Goal: Task Accomplishment & Management: Use online tool/utility

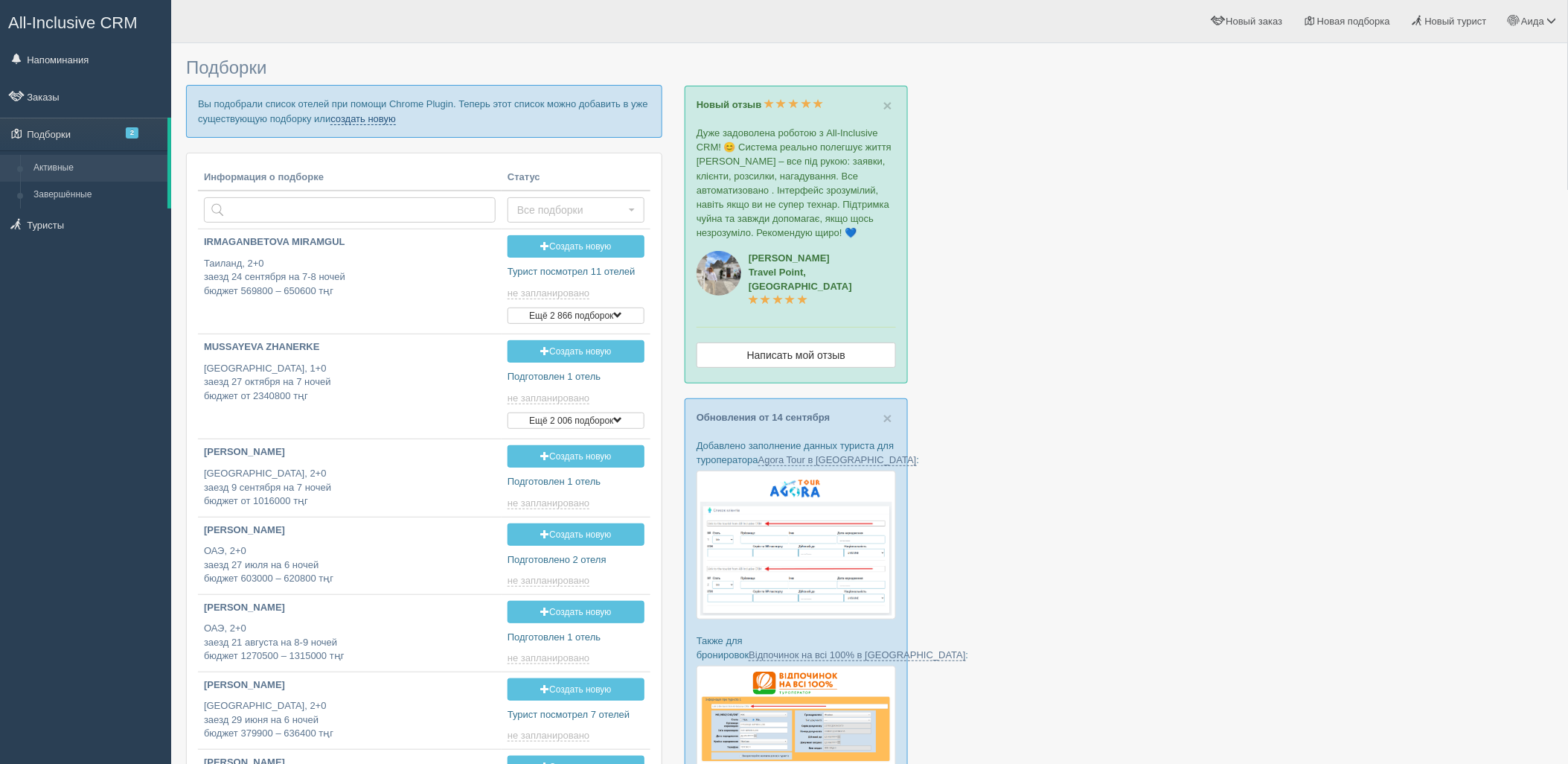
click at [375, 122] on link "создать новую" at bounding box center [364, 119] width 66 height 12
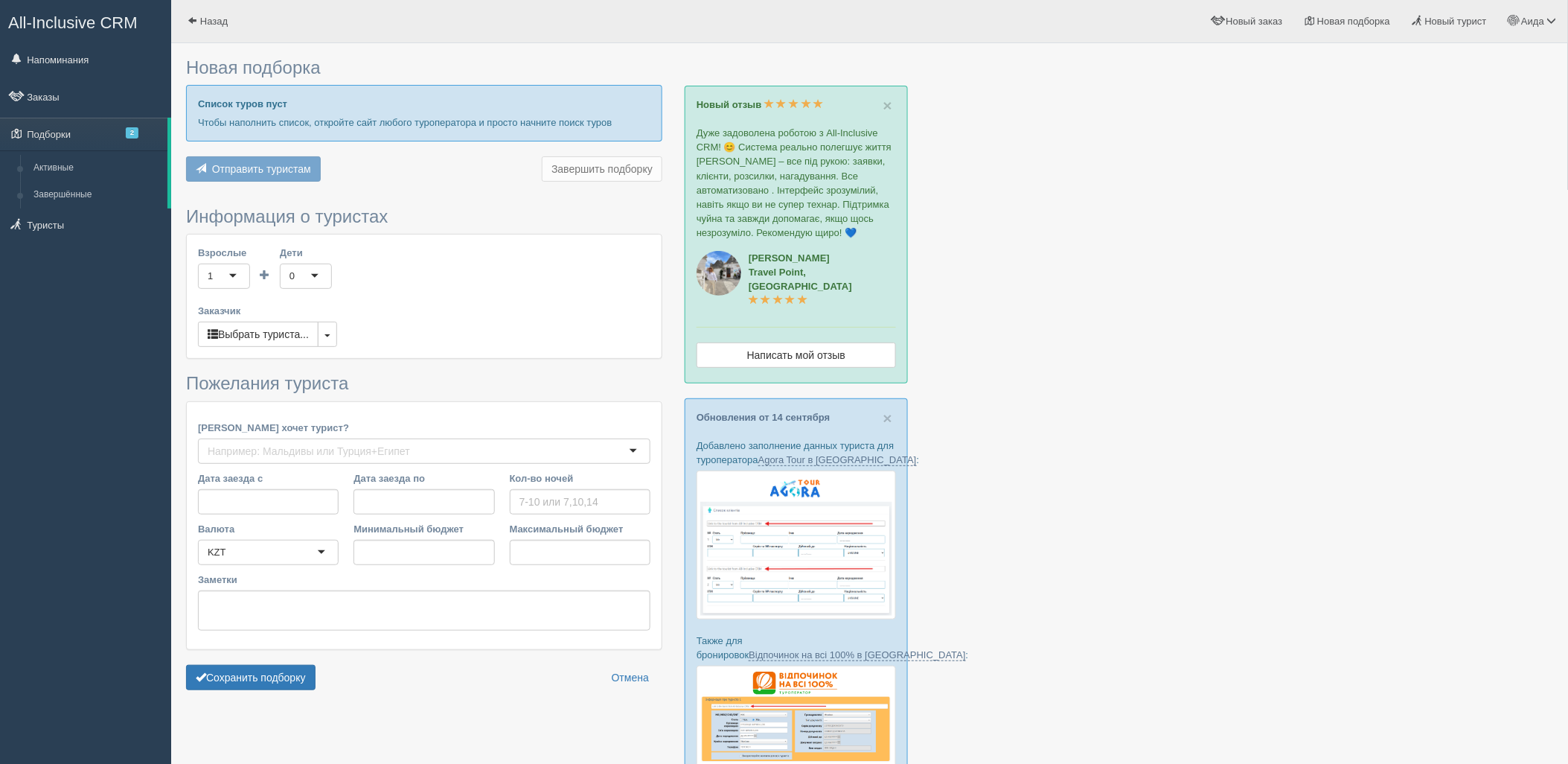
type input "5"
type input "2214200"
type input "2316600"
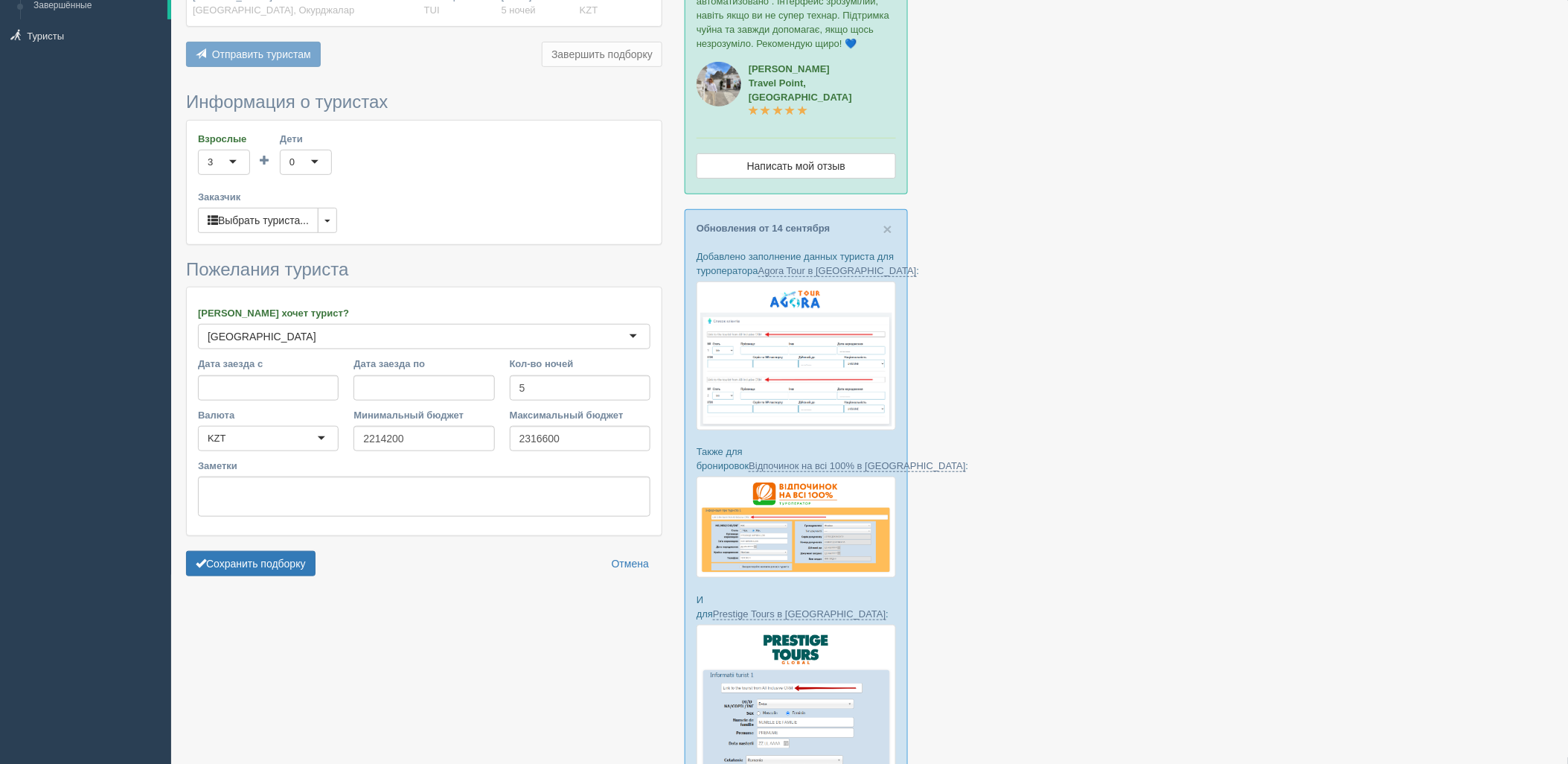
scroll to position [206, 0]
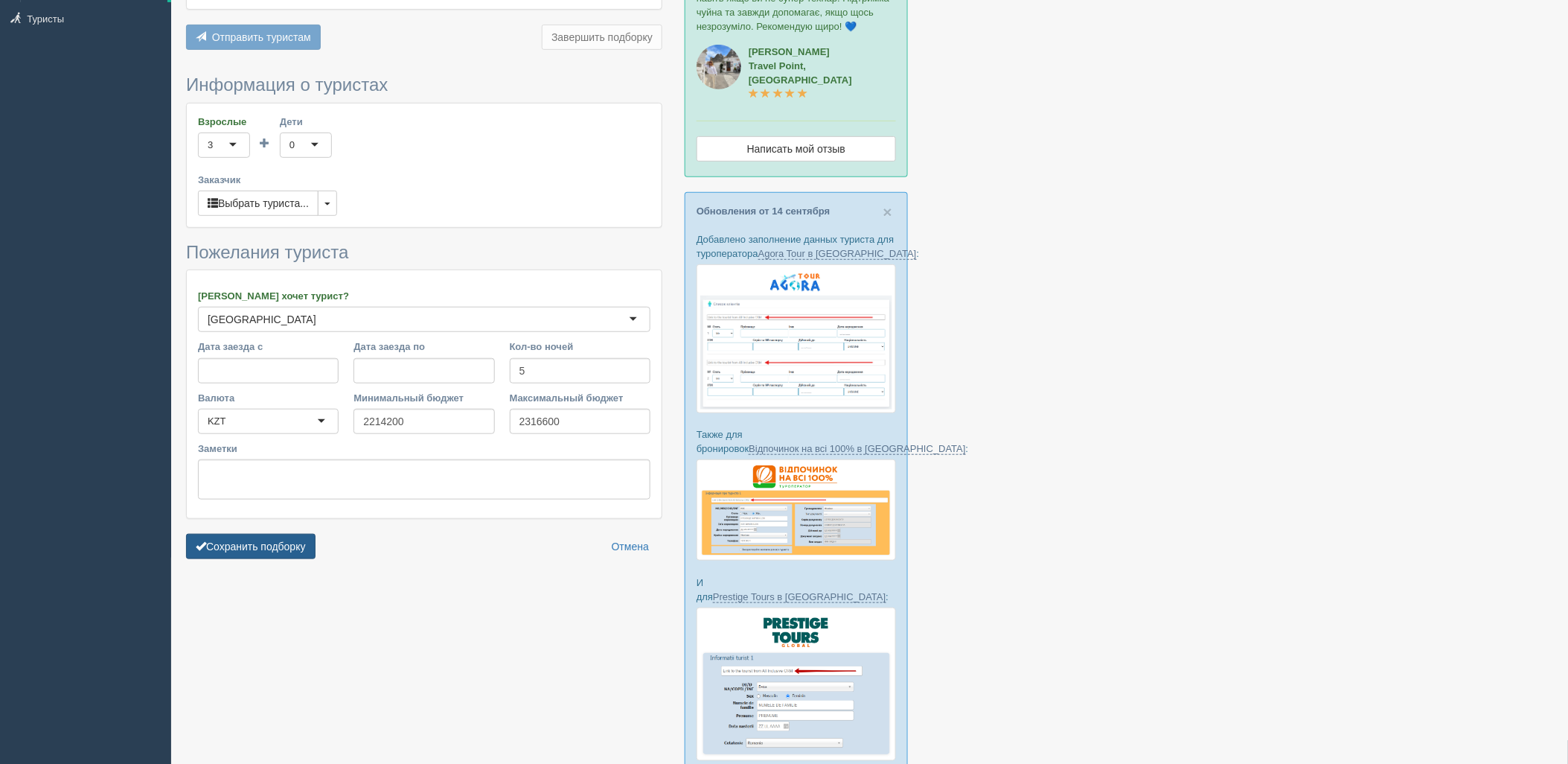
click at [274, 544] on button "Сохранить подборку" at bounding box center [251, 546] width 130 height 25
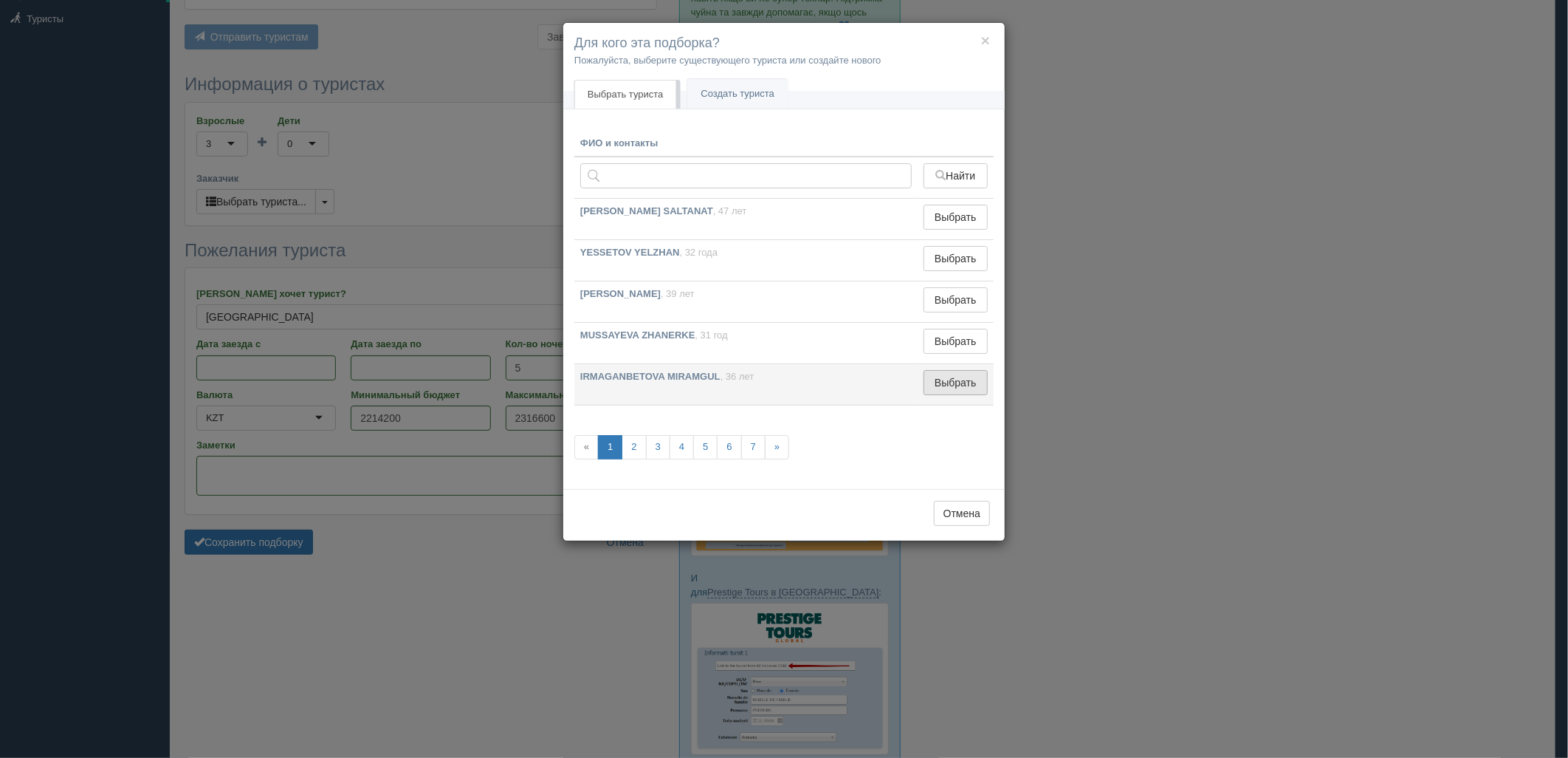
click at [960, 377] on button "Выбрать" at bounding box center [955, 383] width 64 height 25
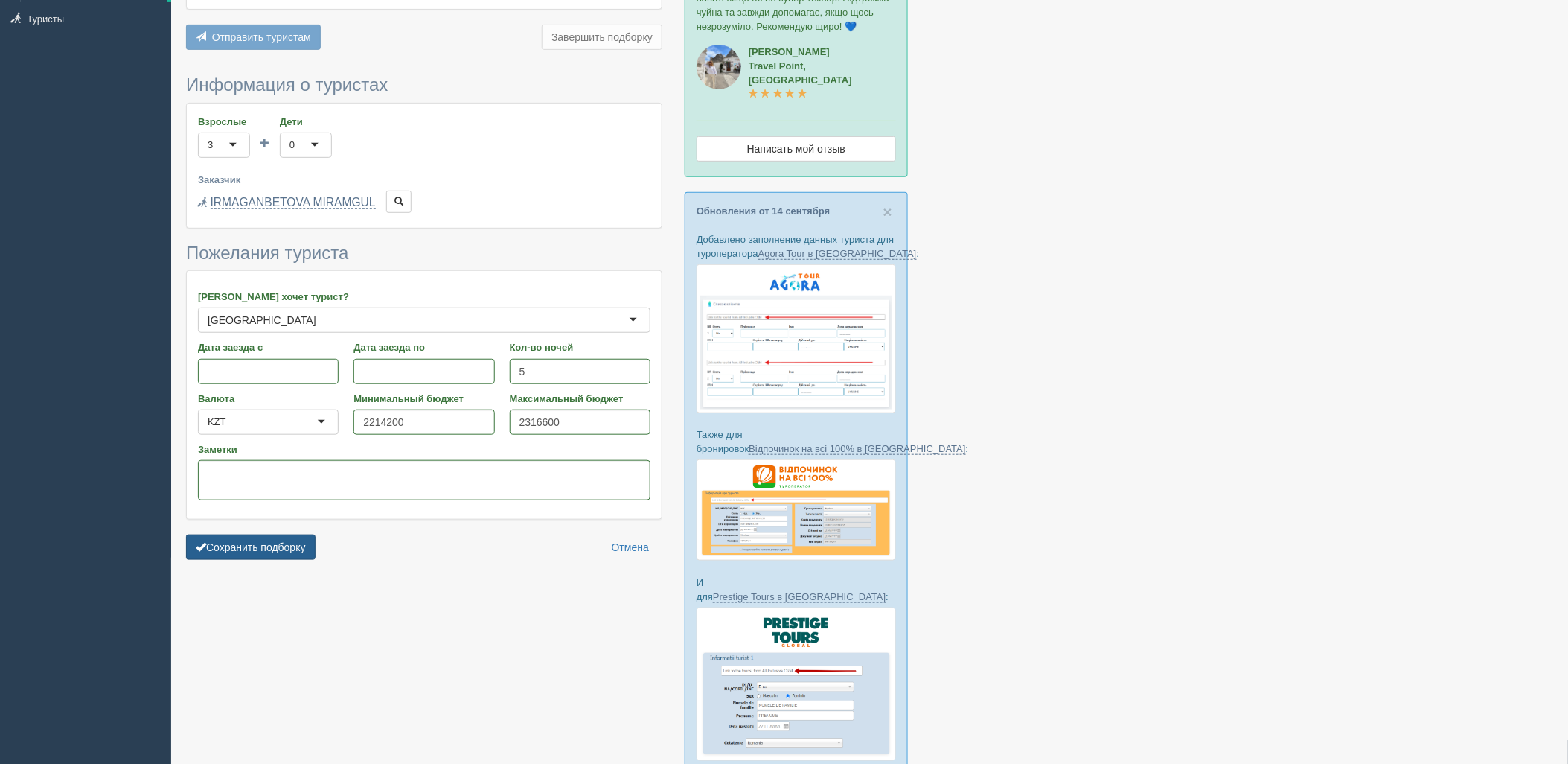
click at [266, 544] on button "Сохранить подборку" at bounding box center [251, 547] width 130 height 25
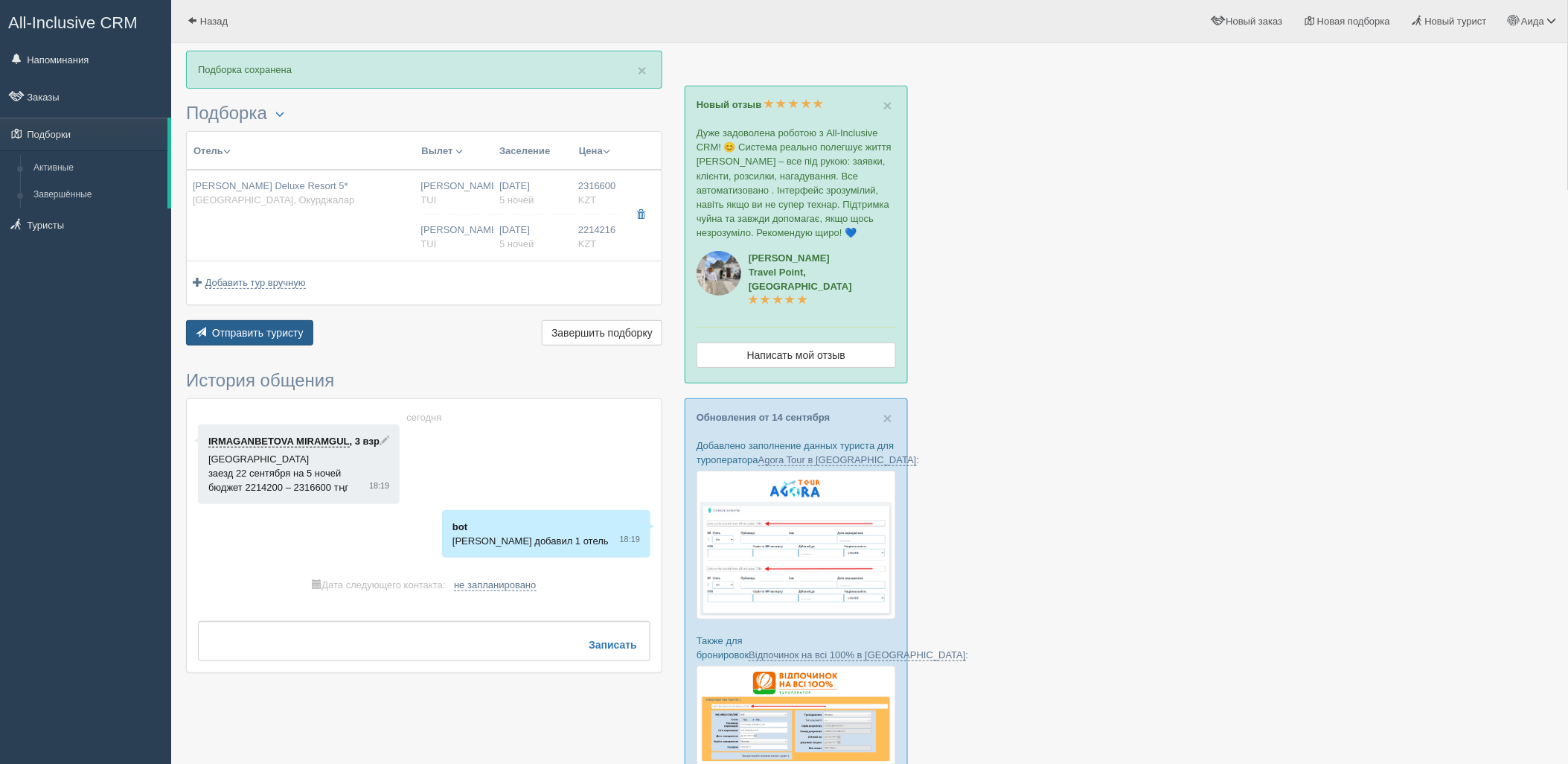
click at [292, 340] on button "Отправить туристу Отправить" at bounding box center [250, 333] width 128 height 25
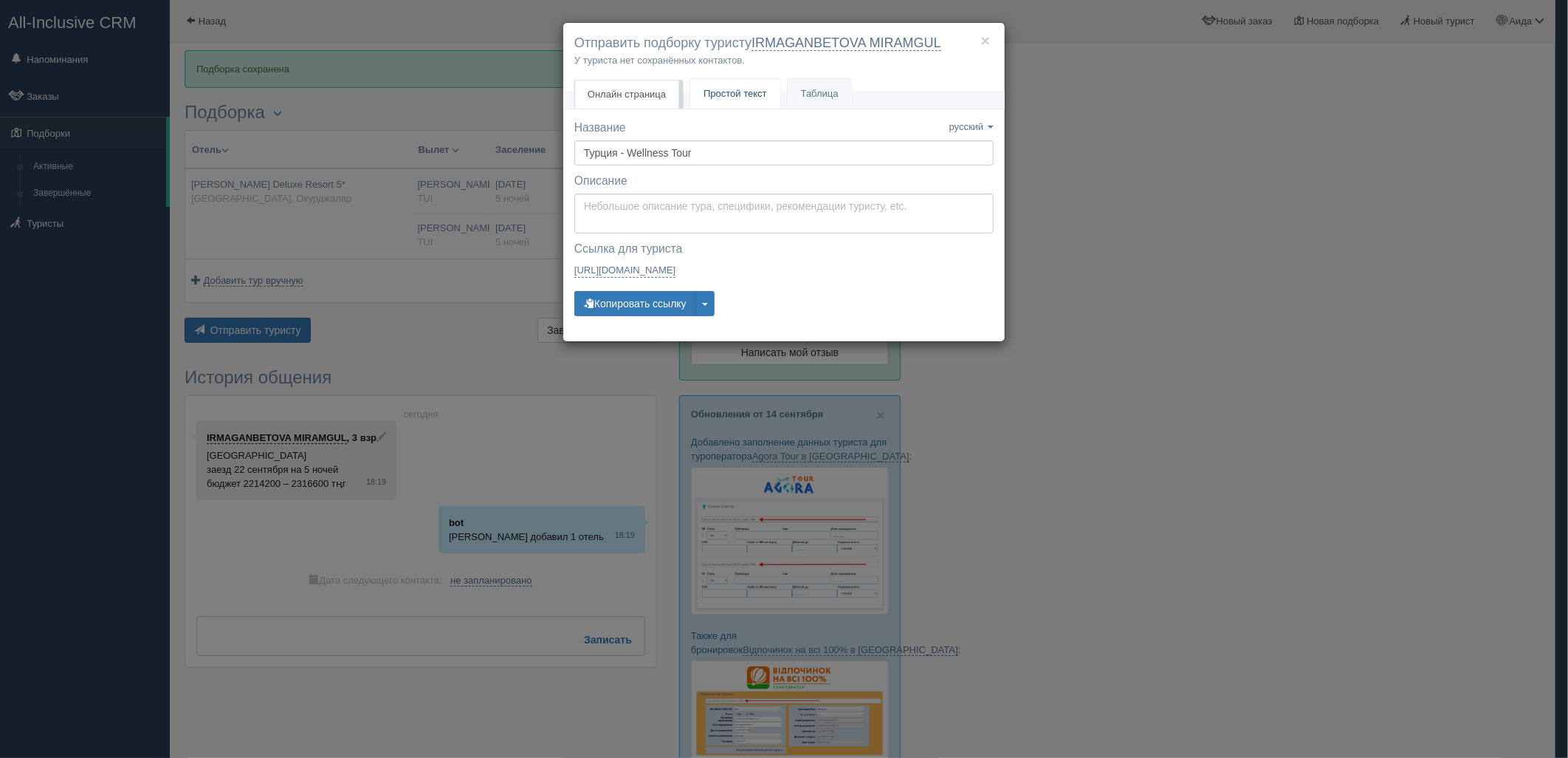
click at [733, 94] on span "Простой текст" at bounding box center [735, 94] width 63 height 12
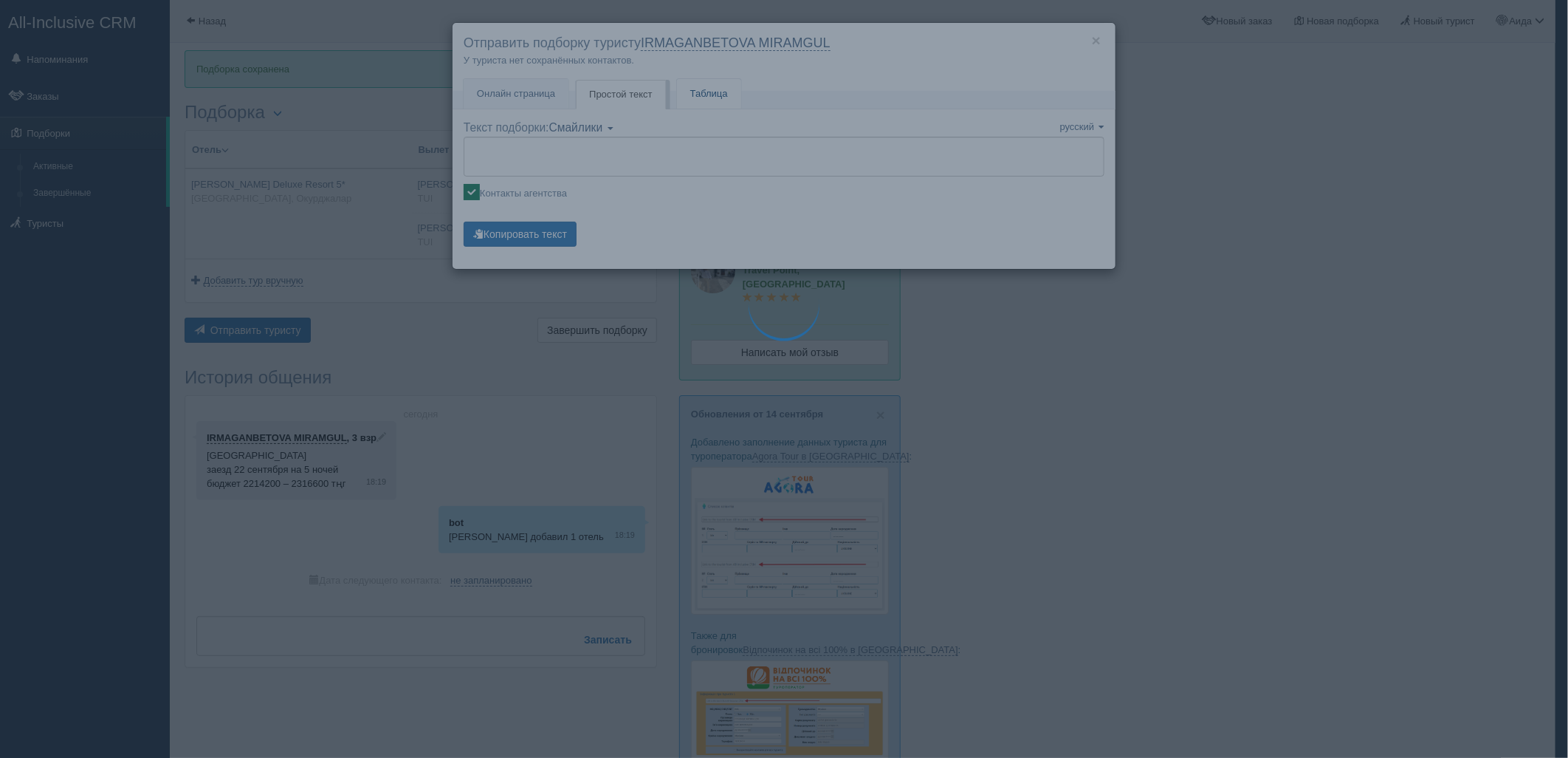
type textarea "🌞 Loremi dolo! Sitametcon Adi elitseddoei temporinc utlabore: 🌎 Etdolo, Magnaal…"
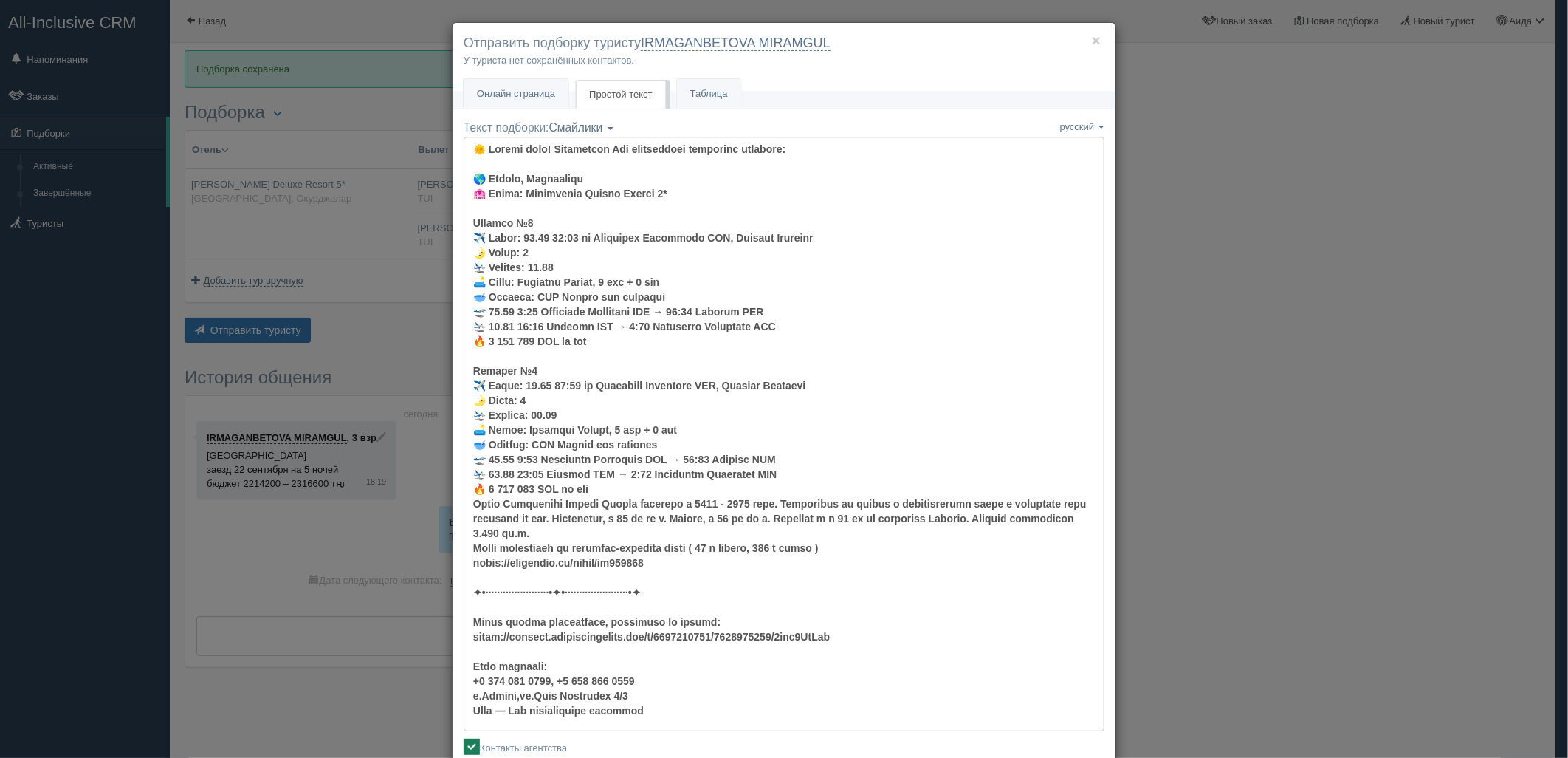
scroll to position [88, 0]
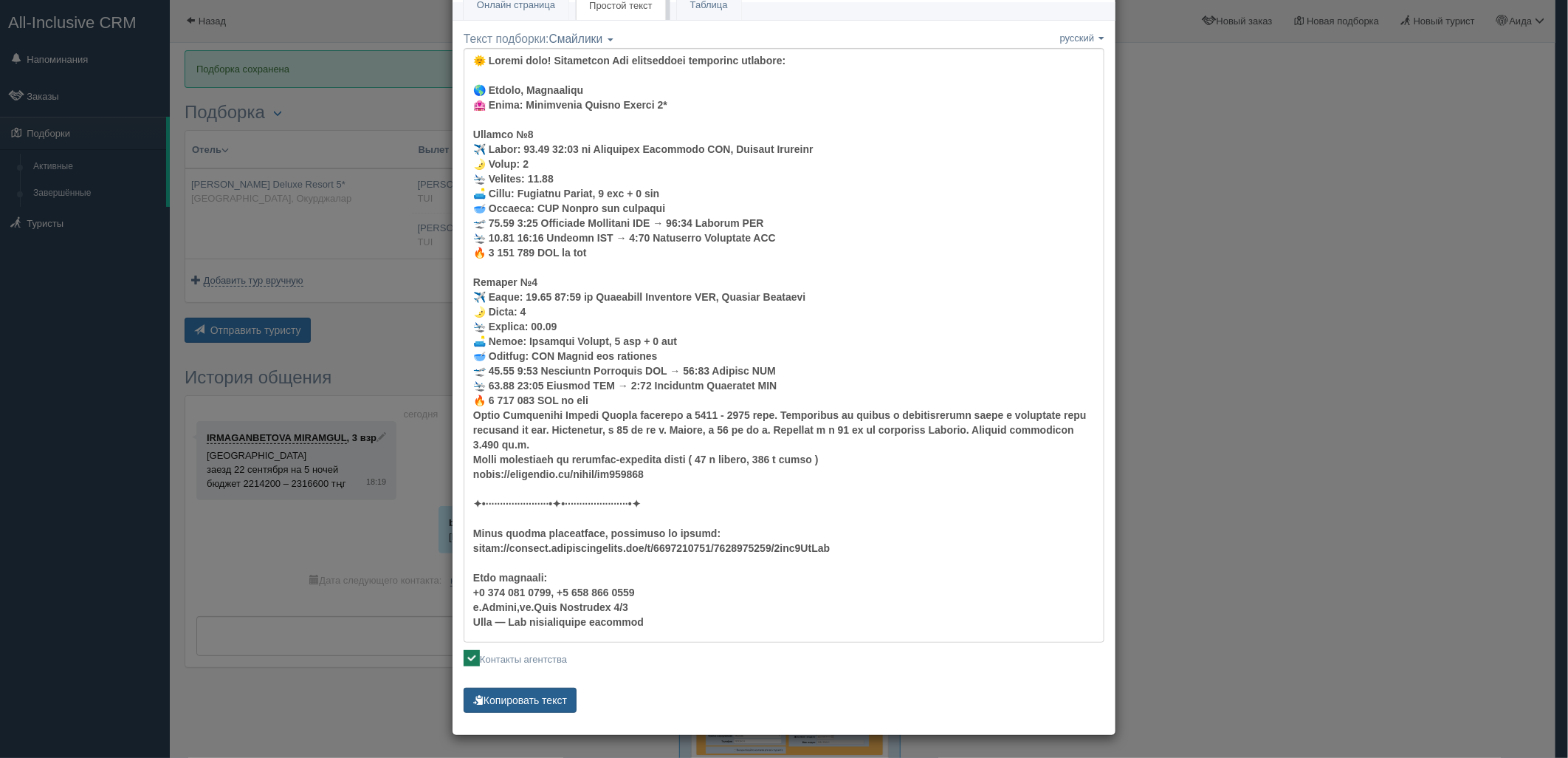
click at [549, 693] on button "Копировать текст" at bounding box center [520, 699] width 113 height 25
